Goal: Information Seeking & Learning: Learn about a topic

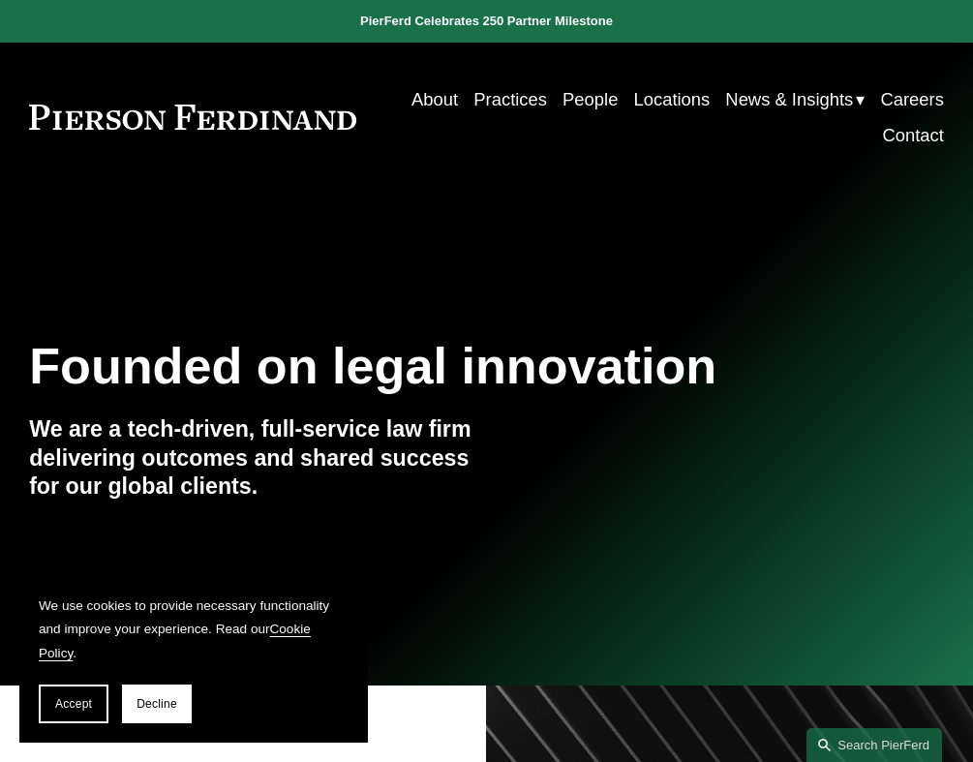
click at [473, 103] on link "Practices" at bounding box center [510, 99] width 74 height 36
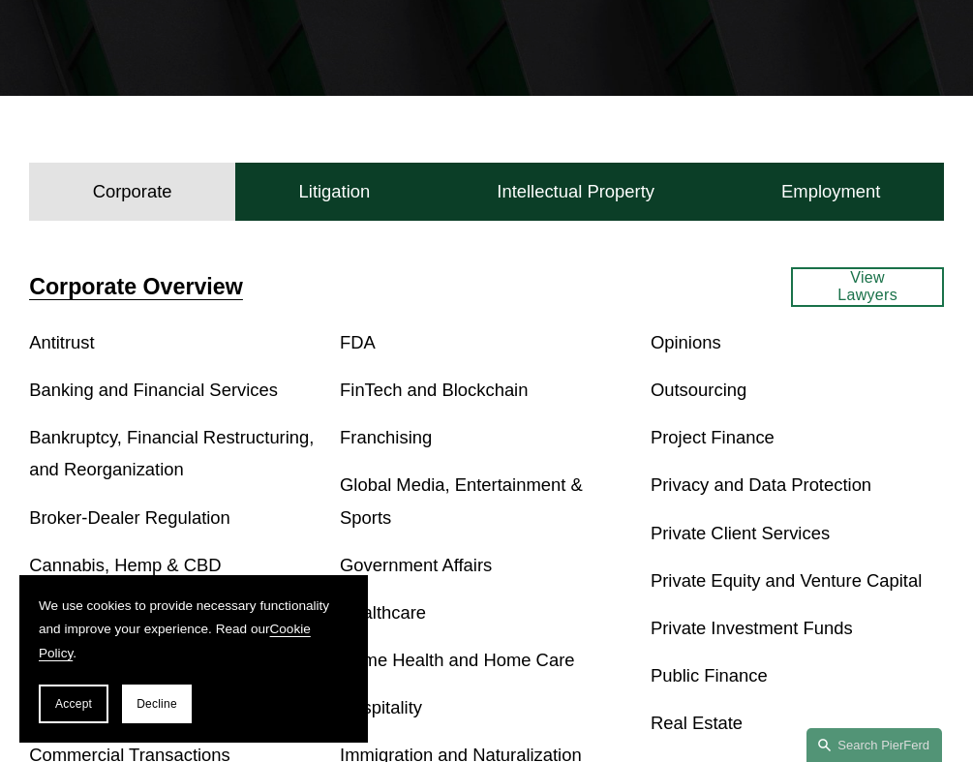
scroll to position [357, 0]
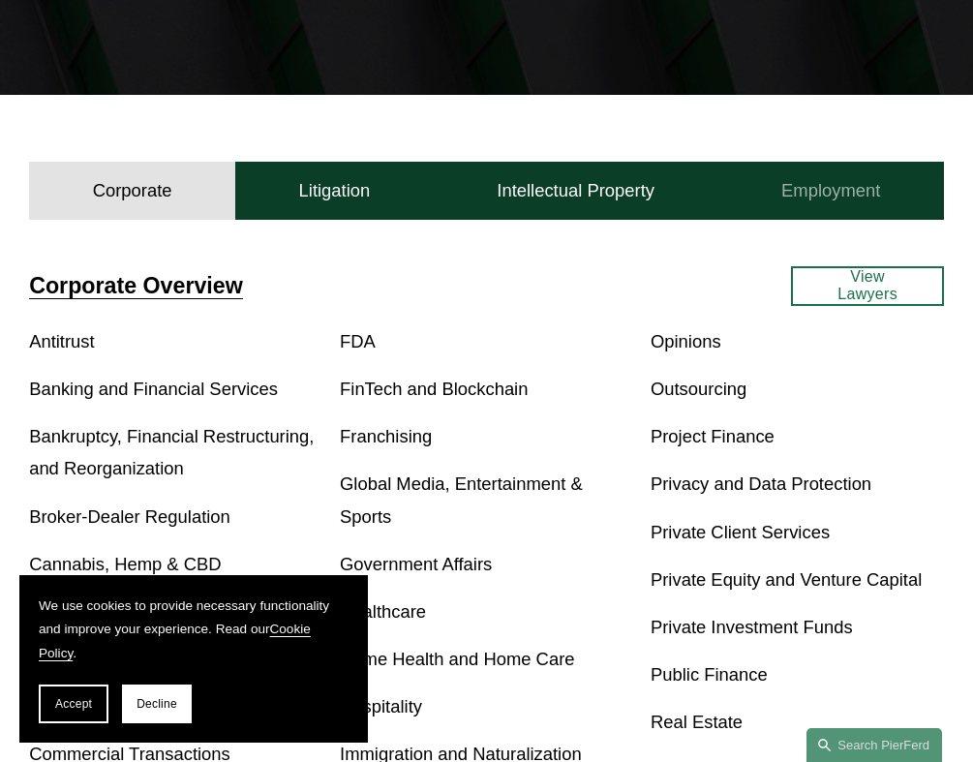
click at [747, 218] on button "Employment" at bounding box center [830, 191] width 225 height 58
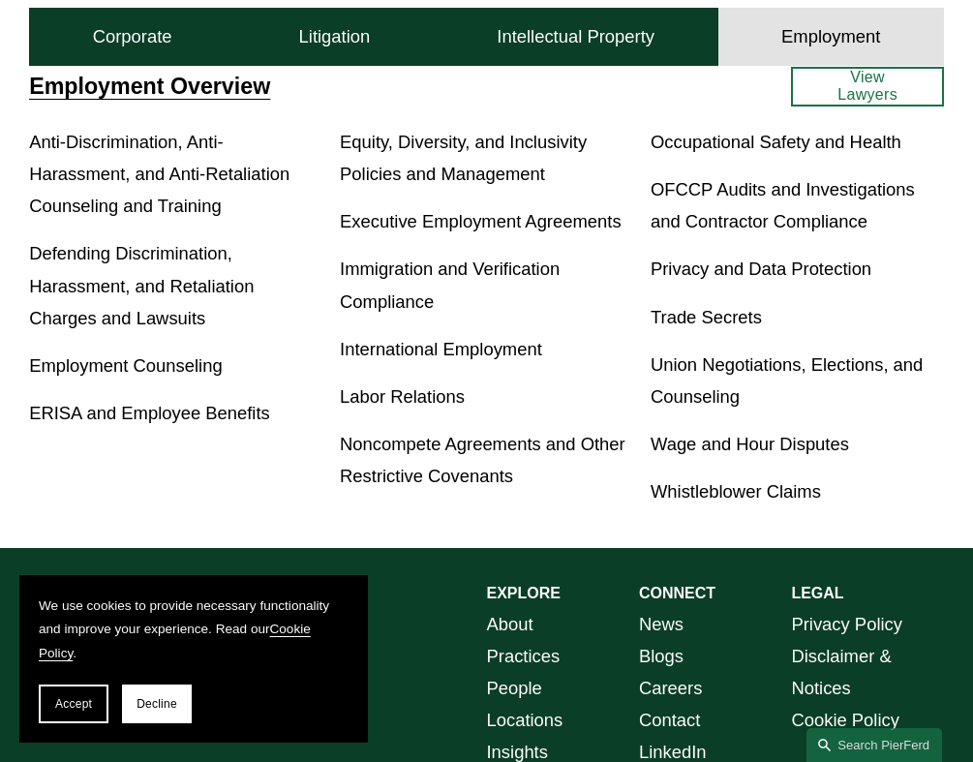
scroll to position [513, 0]
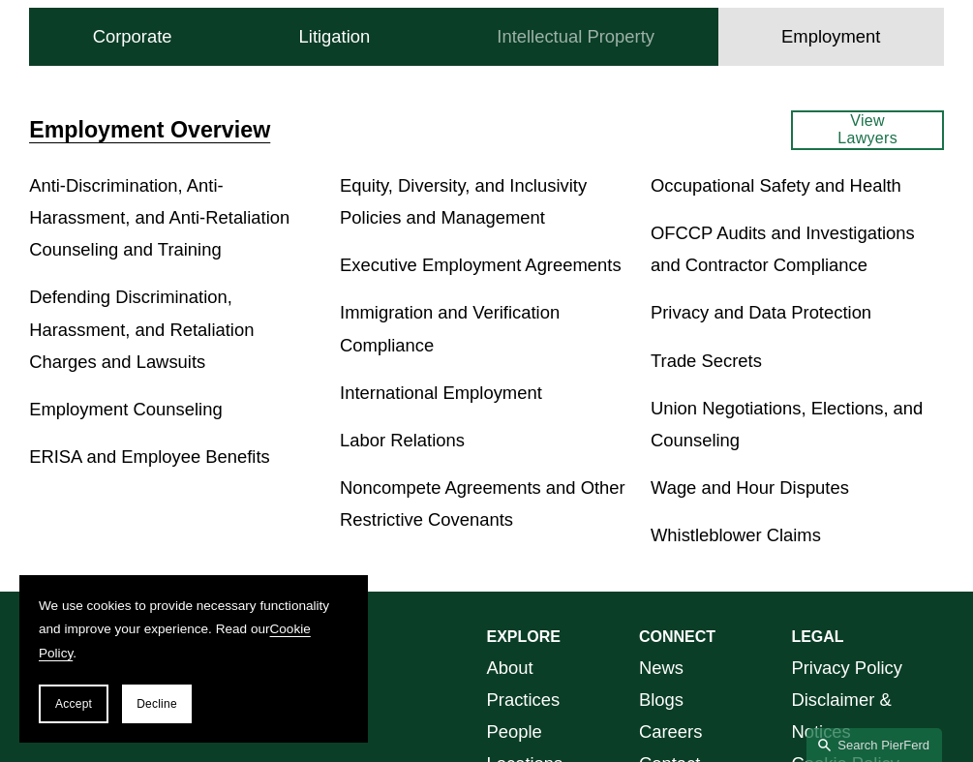
click at [563, 43] on h4 "Intellectual Property" at bounding box center [575, 36] width 158 height 22
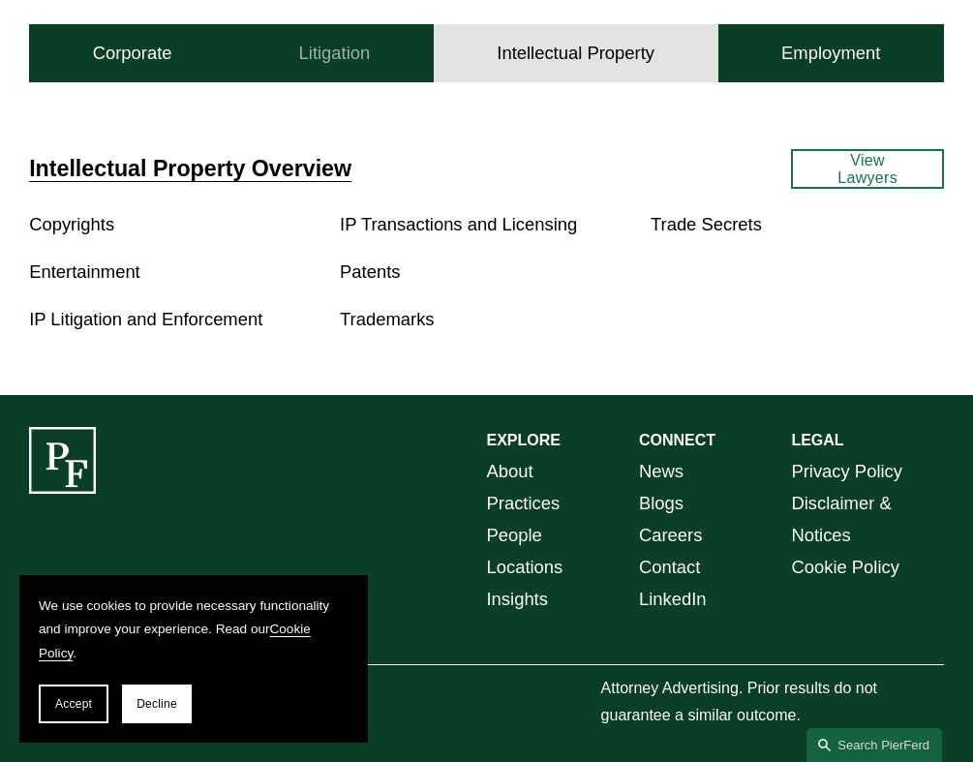
click at [344, 53] on h4 "Litigation" at bounding box center [335, 53] width 72 height 22
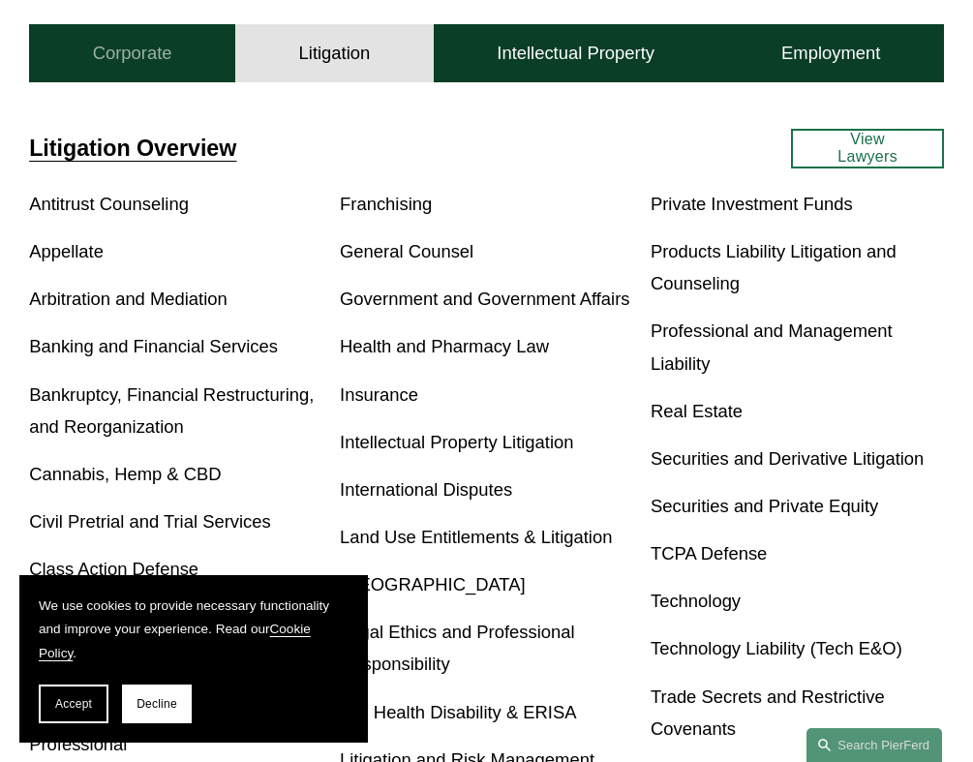
click at [161, 55] on h4 "Corporate" at bounding box center [132, 53] width 79 height 22
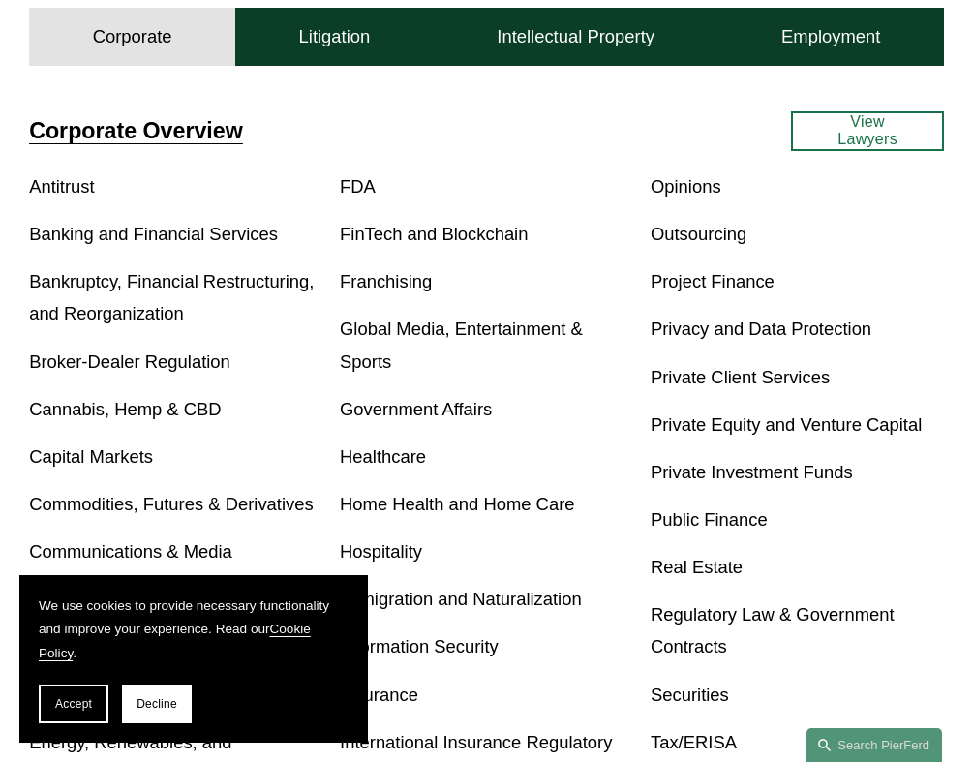
scroll to position [511, 0]
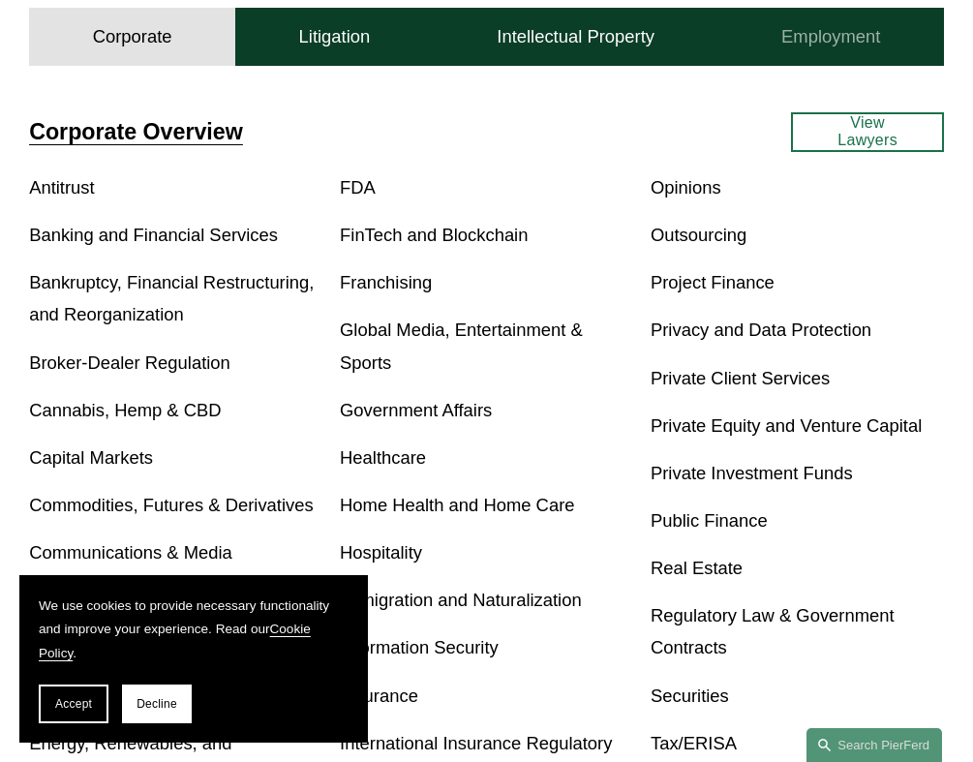
click at [784, 39] on h4 "Employment" at bounding box center [830, 36] width 99 height 22
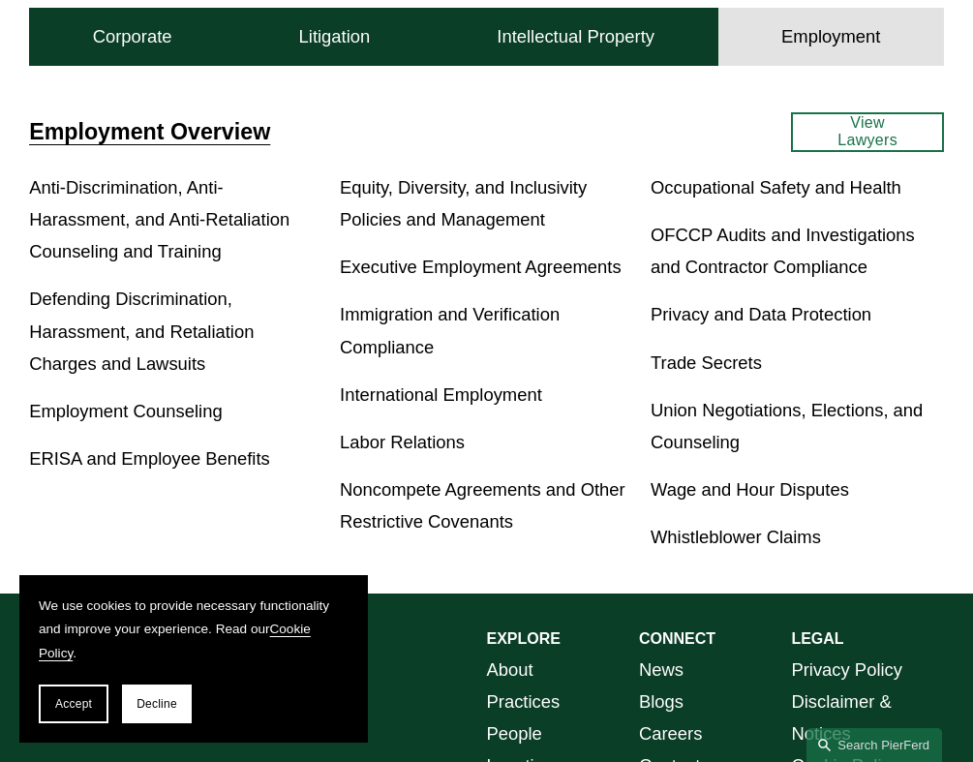
click at [832, 130] on link "View Lawyers" at bounding box center [867, 132] width 152 height 40
